Goal: Task Accomplishment & Management: Manage account settings

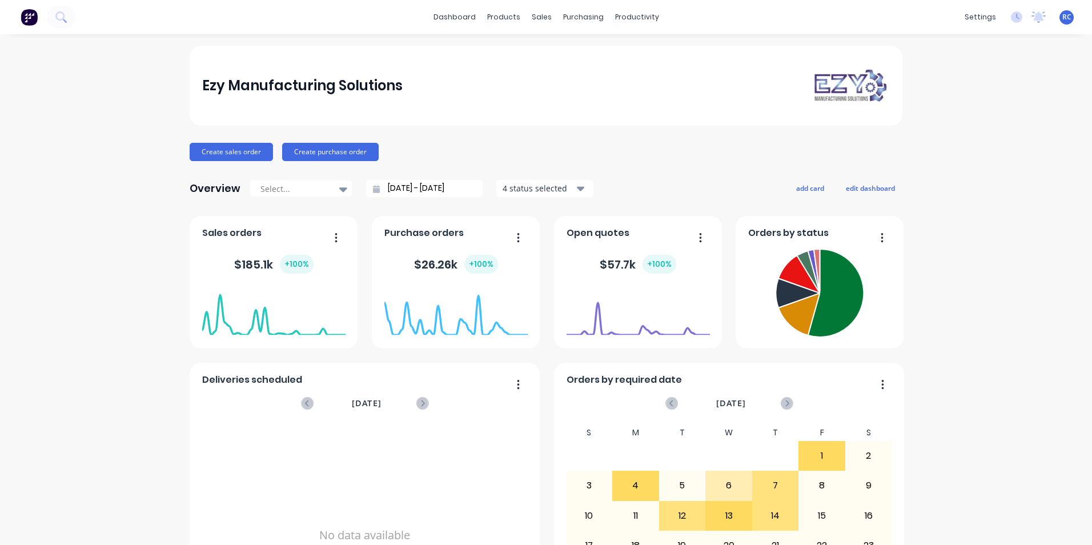
click at [573, 55] on div "Ezy Manufacturing Solutions" at bounding box center [546, 86] width 713 height 80
click at [546, 55] on icon at bounding box center [541, 55] width 10 height 10
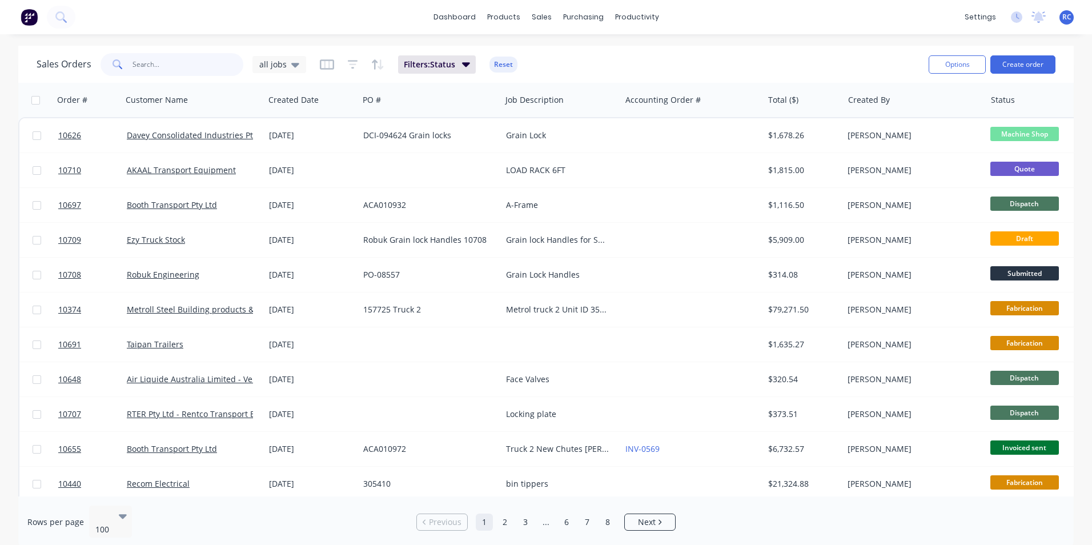
click at [195, 65] on input "text" at bounding box center [188, 64] width 111 height 23
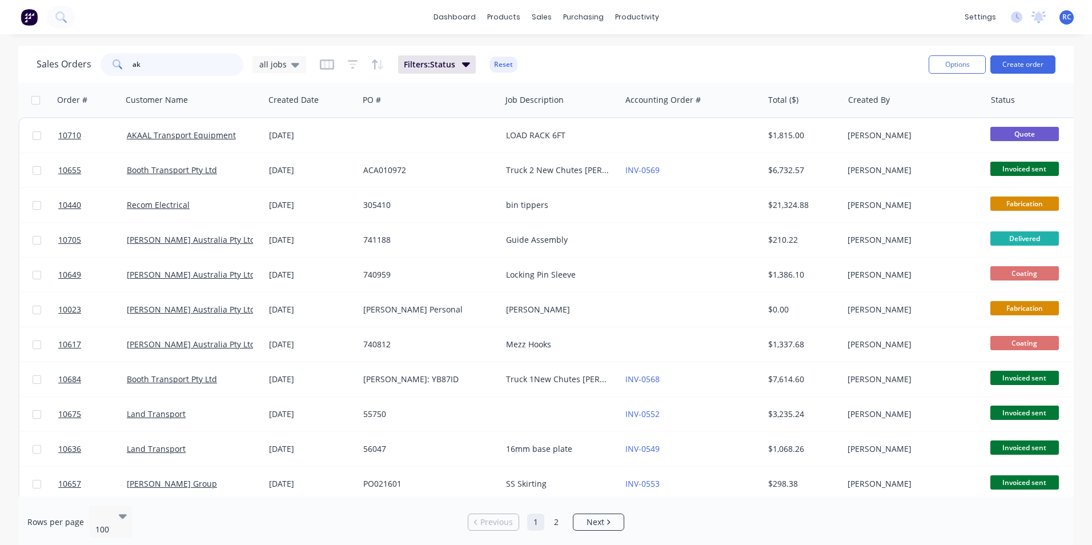
type input "ak"
click at [222, 152] on div "AKAAL Transport Equipment" at bounding box center [193, 135] width 142 height 34
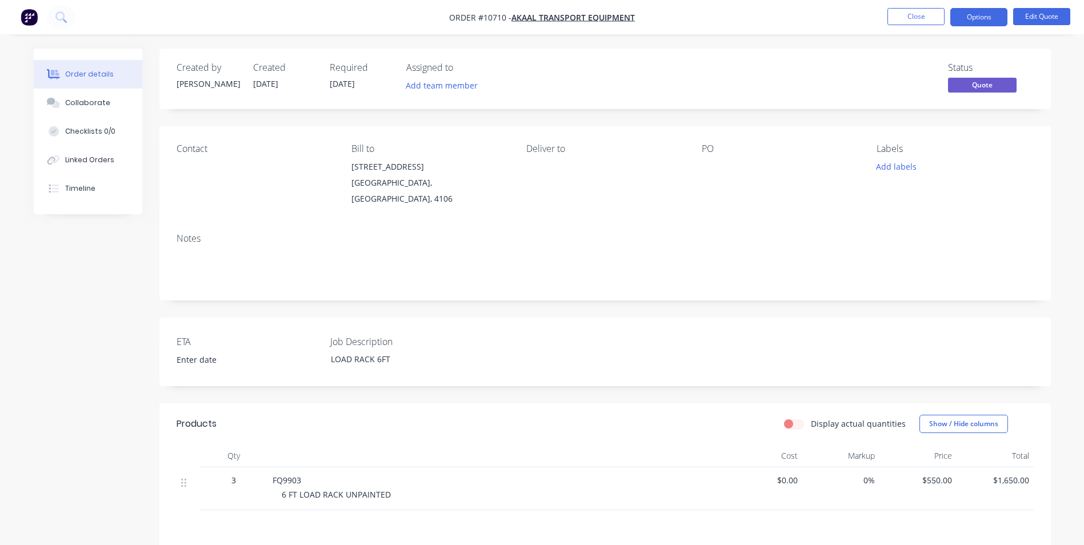
click at [982, 12] on button "Options" at bounding box center [978, 17] width 57 height 18
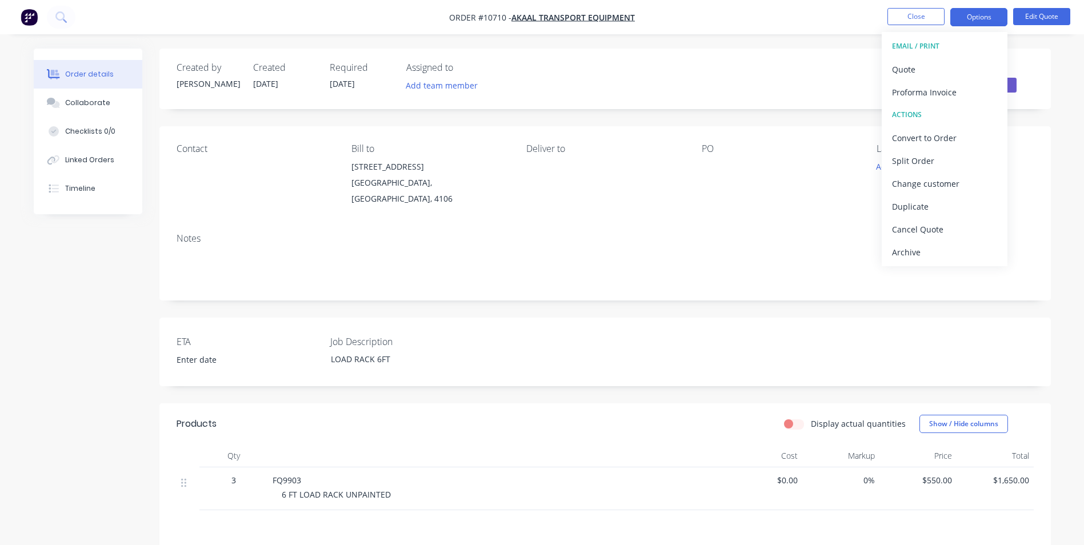
click at [913, 78] on button "Quote" at bounding box center [945, 69] width 126 height 23
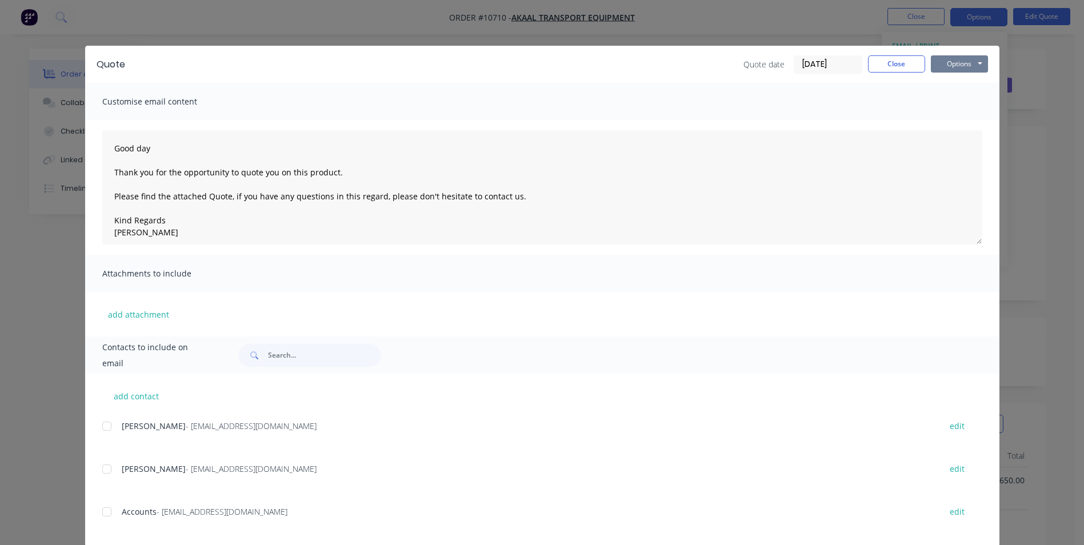
click at [976, 62] on button "Options" at bounding box center [959, 63] width 57 height 17
click at [952, 88] on button "Preview" at bounding box center [967, 84] width 73 height 19
click at [880, 70] on button "Close" at bounding box center [896, 63] width 57 height 17
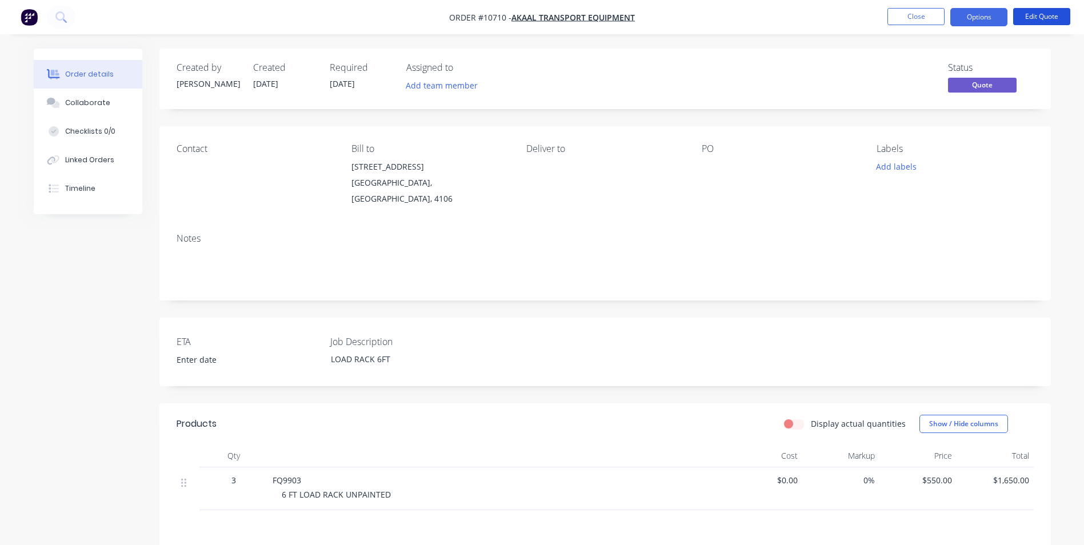
click at [1046, 19] on button "Edit Quote" at bounding box center [1041, 16] width 57 height 17
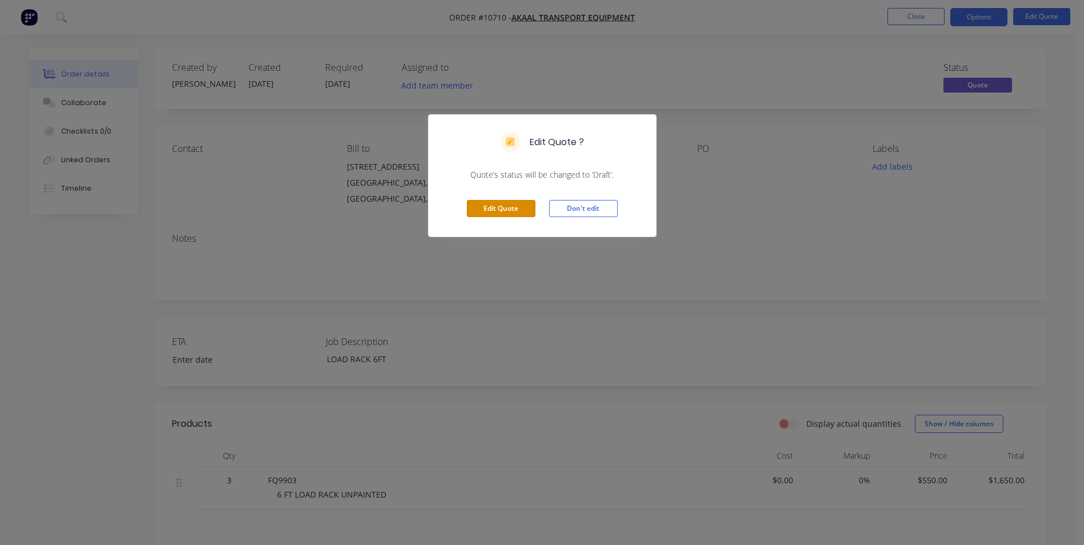
click at [490, 207] on button "Edit Quote" at bounding box center [501, 208] width 69 height 17
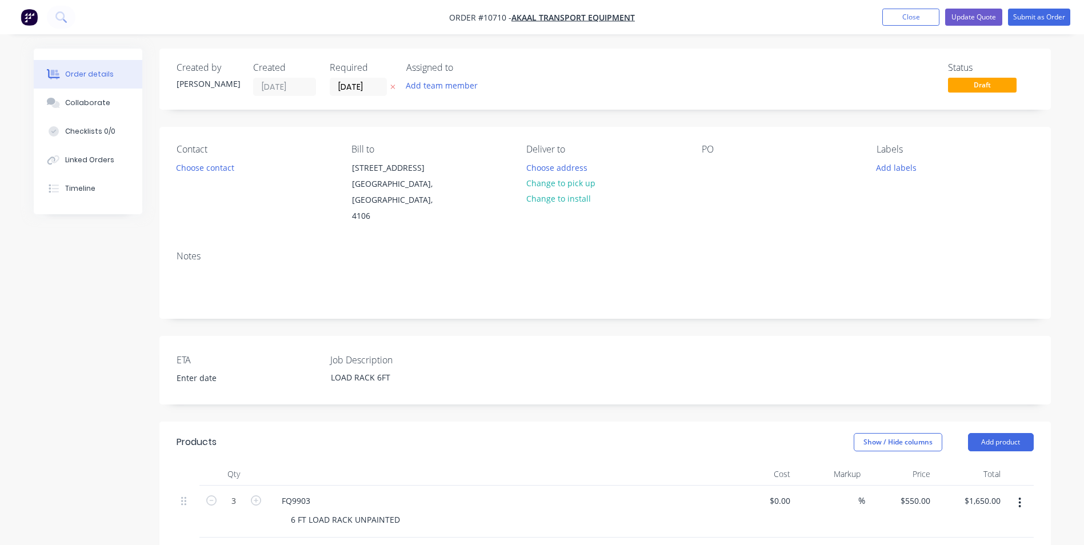
click at [254, 494] on button "button" at bounding box center [256, 500] width 15 height 12
type input "4"
type input "$2,200.00"
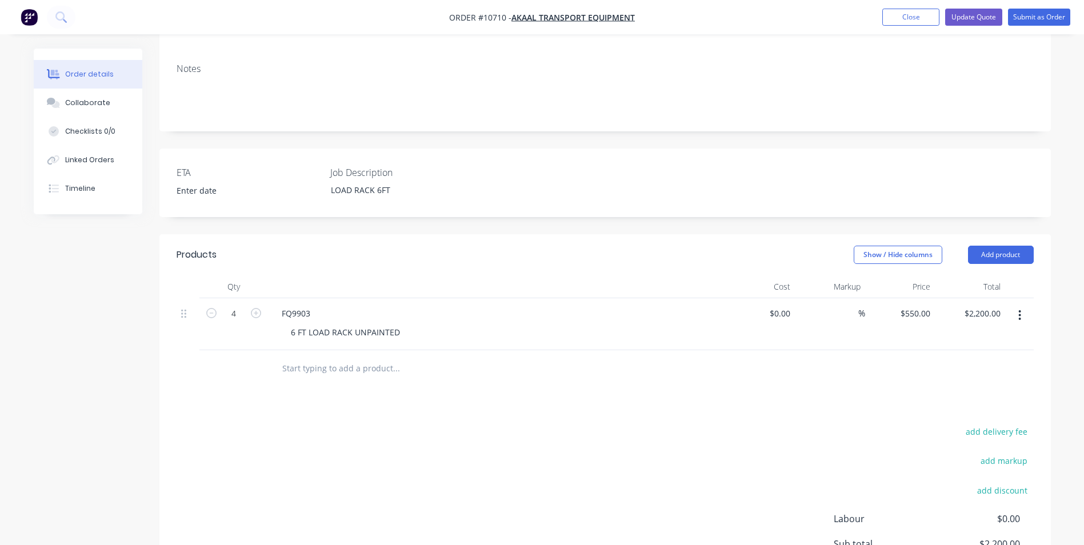
scroll to position [114, 0]
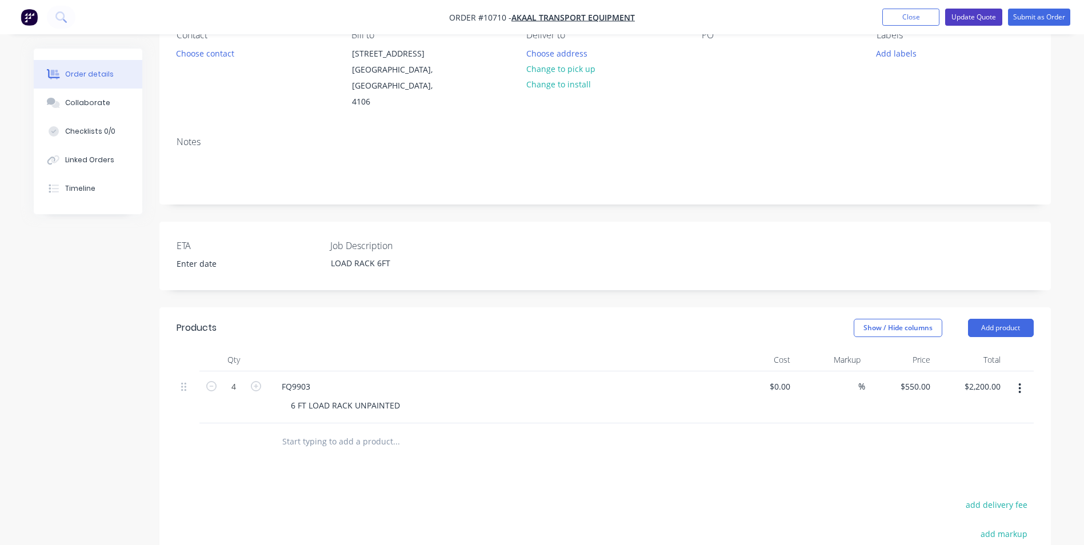
click at [978, 14] on button "Update Quote" at bounding box center [973, 17] width 57 height 17
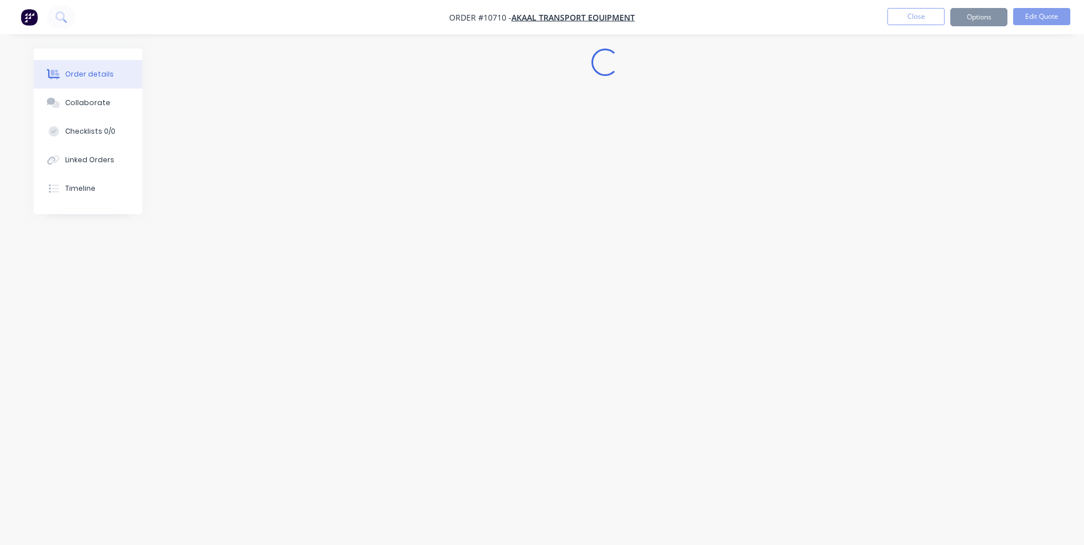
scroll to position [0, 0]
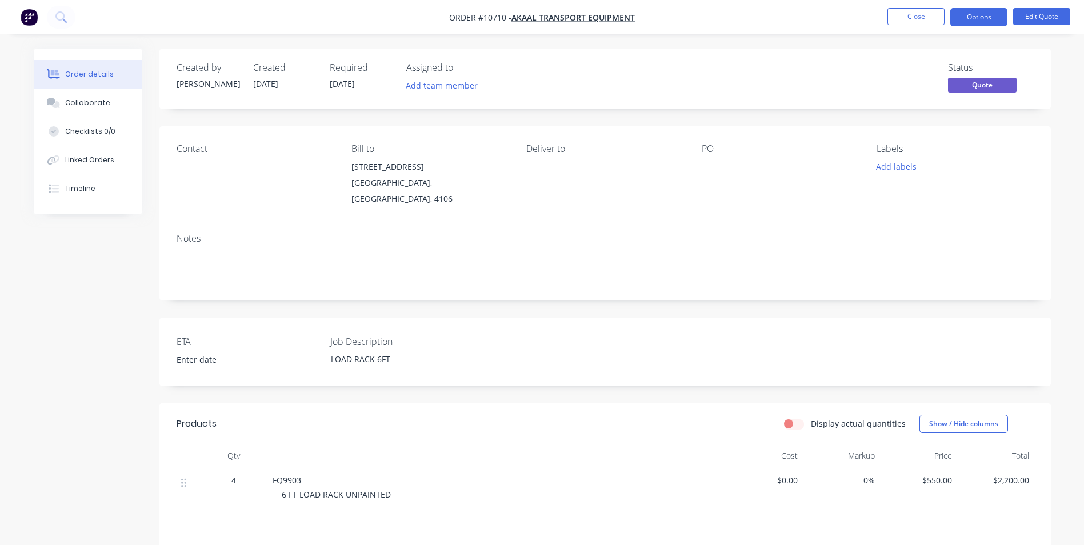
click at [979, 18] on button "Options" at bounding box center [978, 17] width 57 height 18
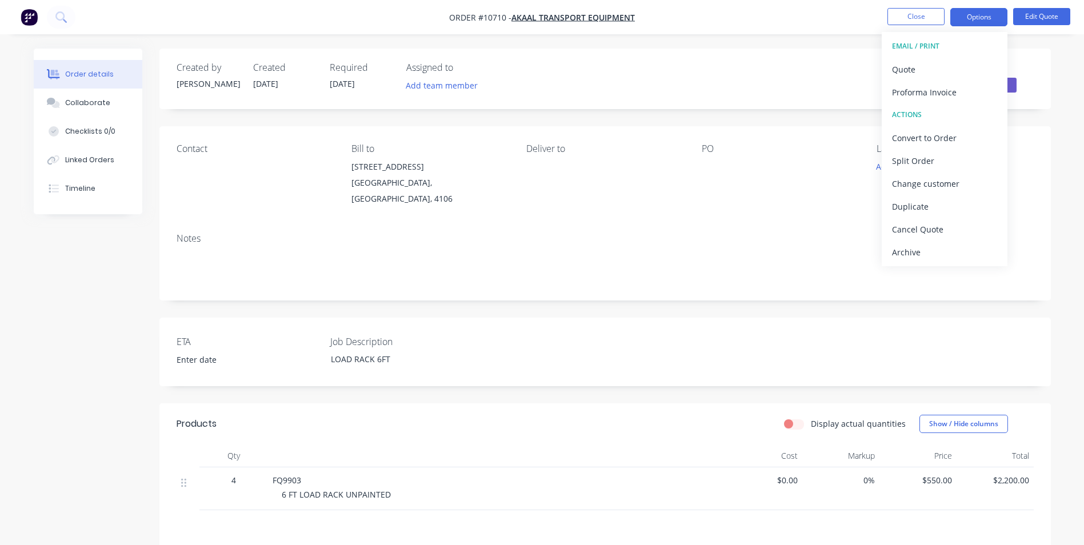
click at [924, 66] on div "Quote" at bounding box center [944, 69] width 105 height 17
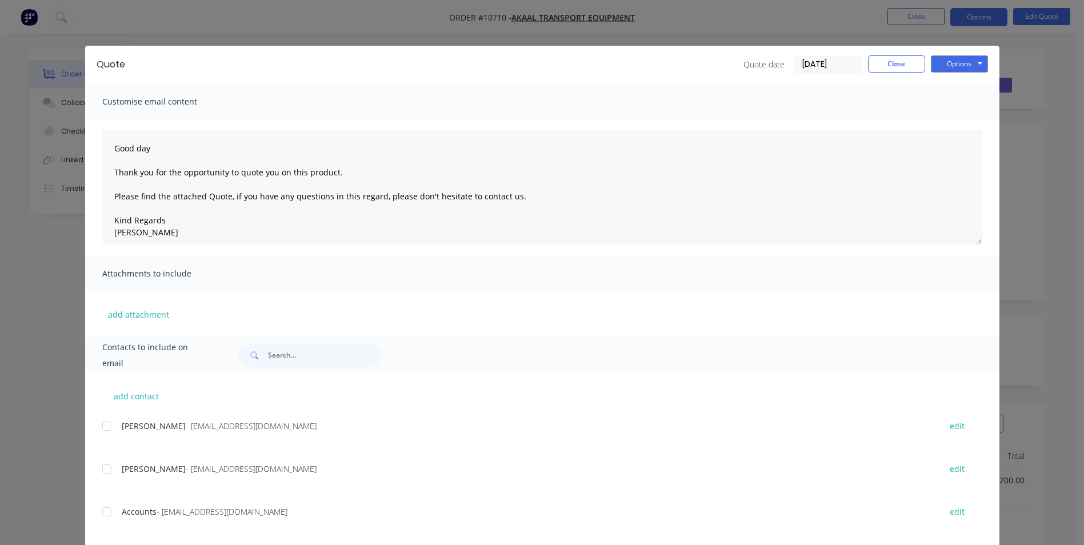
click at [105, 423] on div at bounding box center [106, 426] width 23 height 23
click at [964, 71] on button "Options" at bounding box center [959, 63] width 57 height 17
click at [952, 129] on button "Email" at bounding box center [967, 122] width 73 height 19
